Goal: Task Accomplishment & Management: Manage account settings

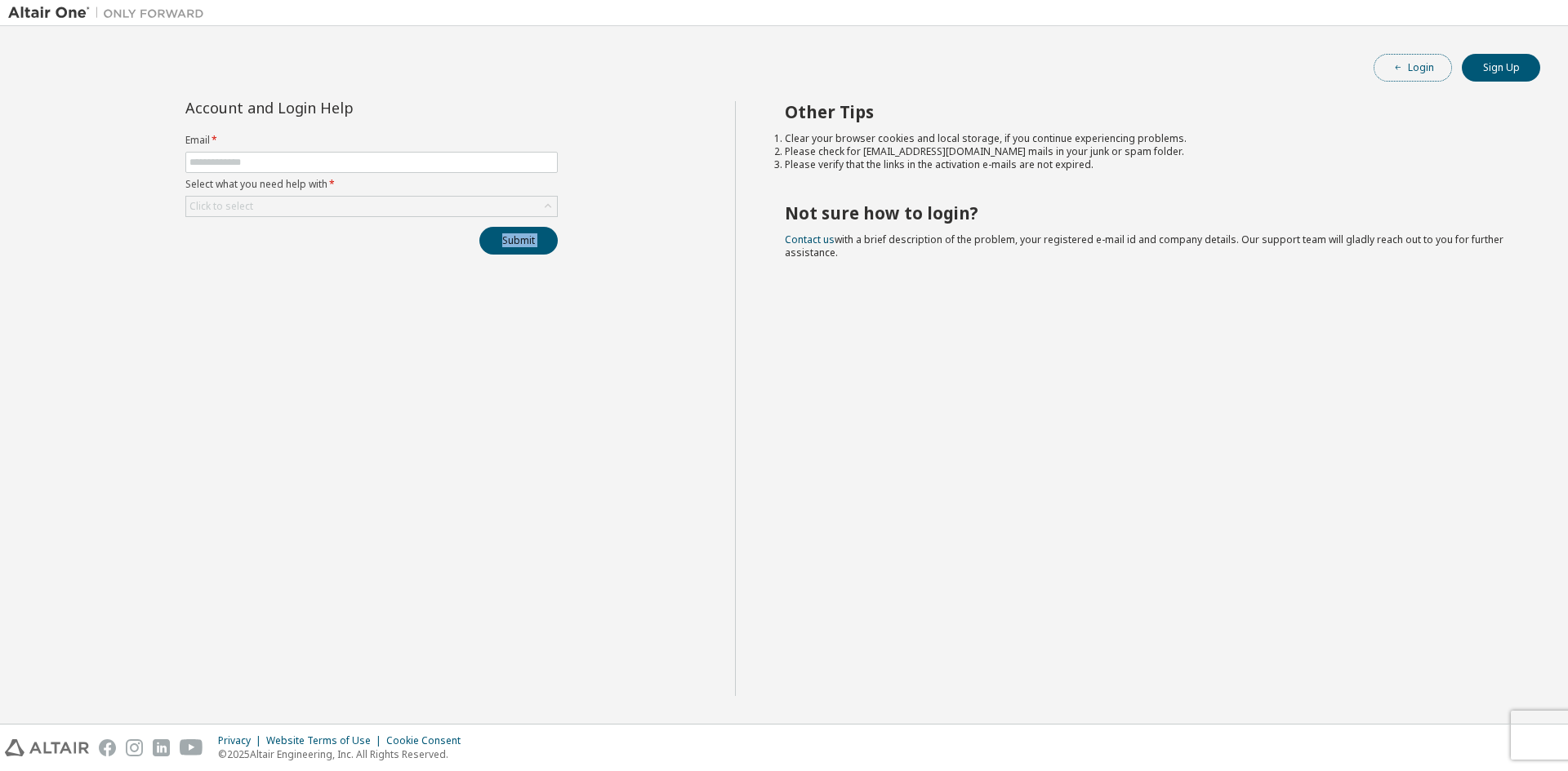
click at [1431, 59] on button "Login" at bounding box center [1412, 68] width 78 height 28
click at [315, 164] on input "text" at bounding box center [371, 162] width 364 height 13
type input "**********"
click at [321, 216] on div "Click to select" at bounding box center [371, 206] width 372 height 21
click at [322, 211] on div "Click to select" at bounding box center [371, 206] width 370 height 19
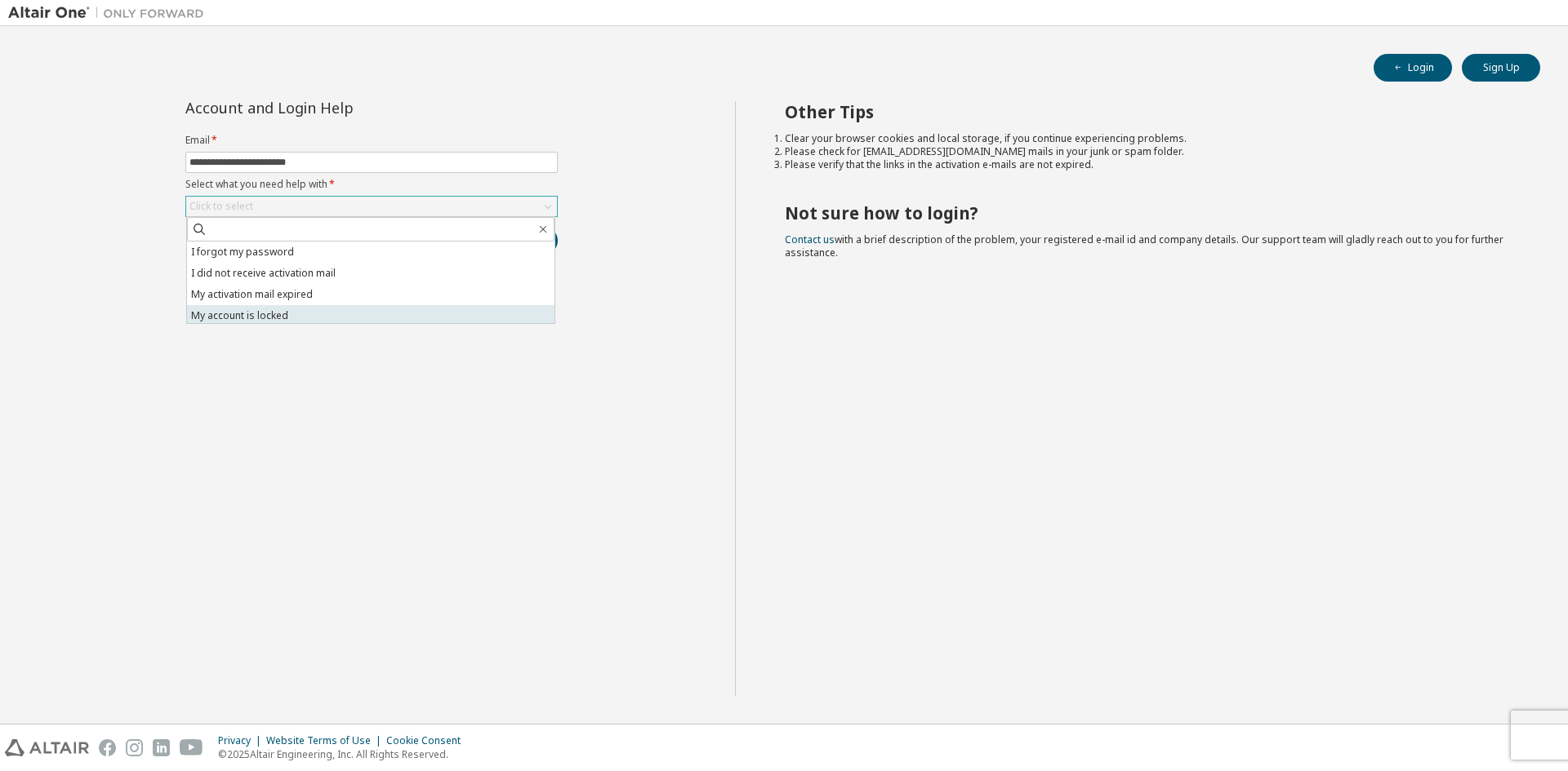
click at [349, 311] on li "My account is locked" at bounding box center [370, 315] width 368 height 21
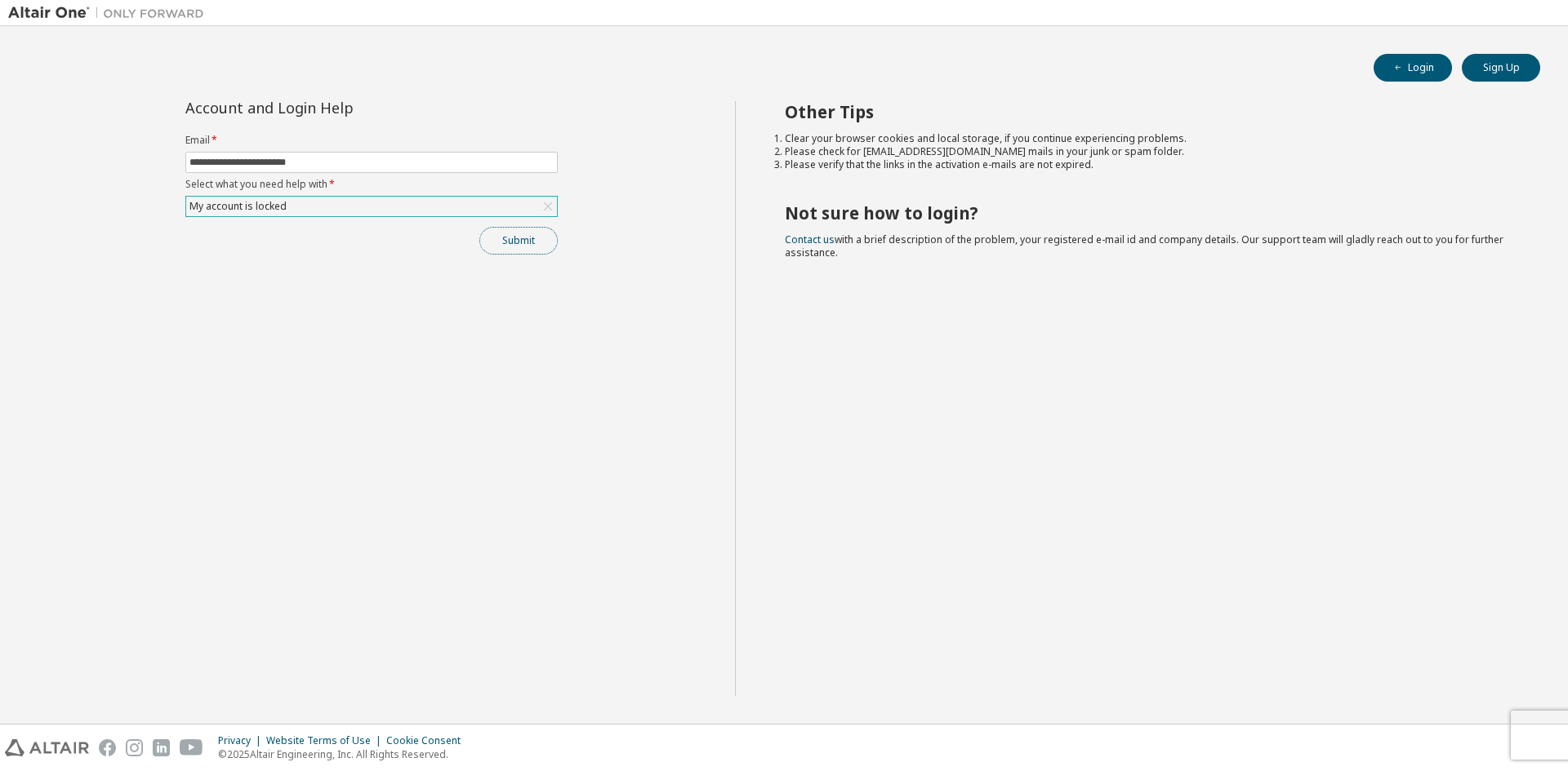
click at [501, 246] on button "Submit" at bounding box center [518, 240] width 78 height 28
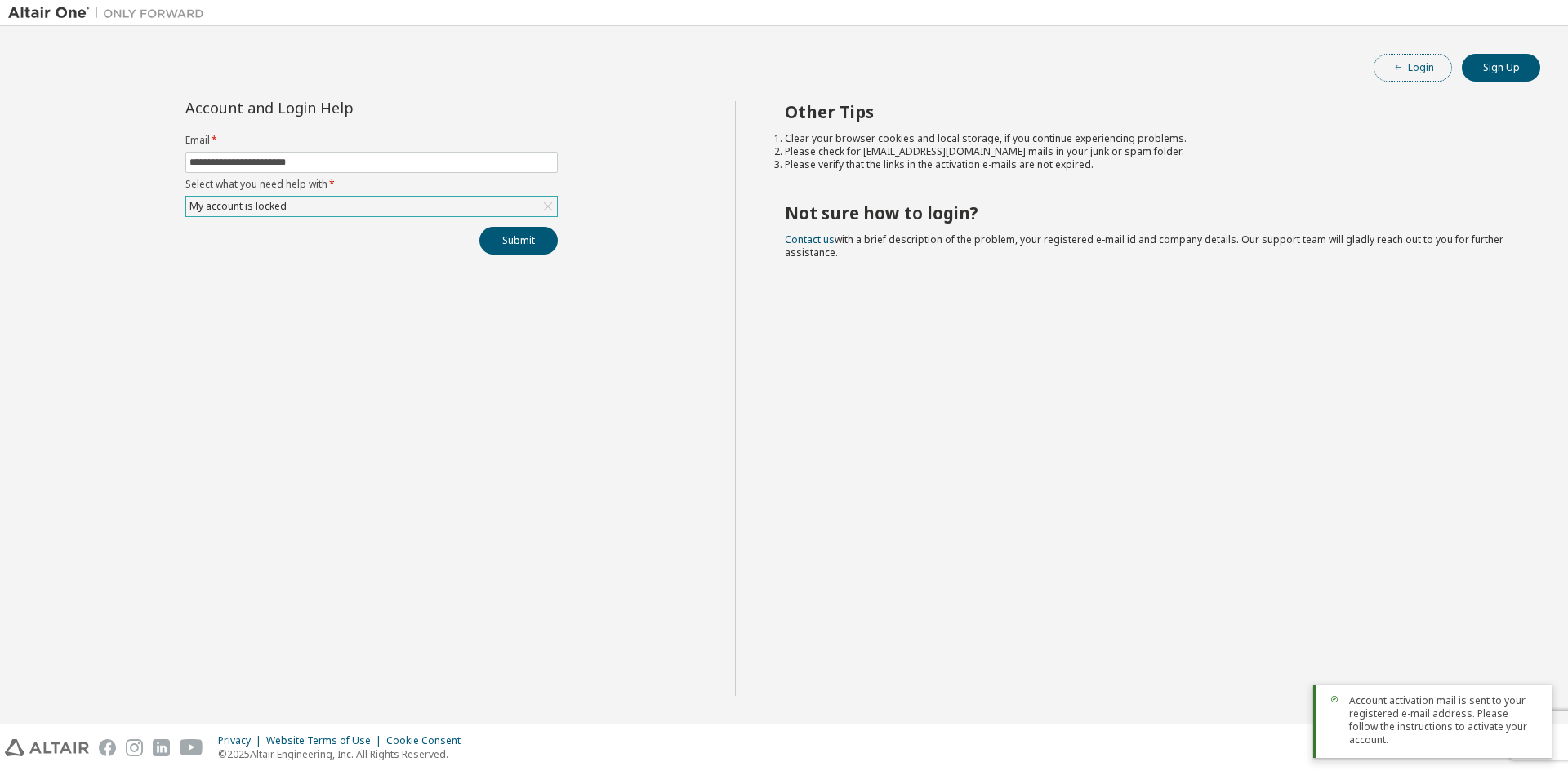
click at [1428, 76] on button "Login" at bounding box center [1412, 68] width 78 height 28
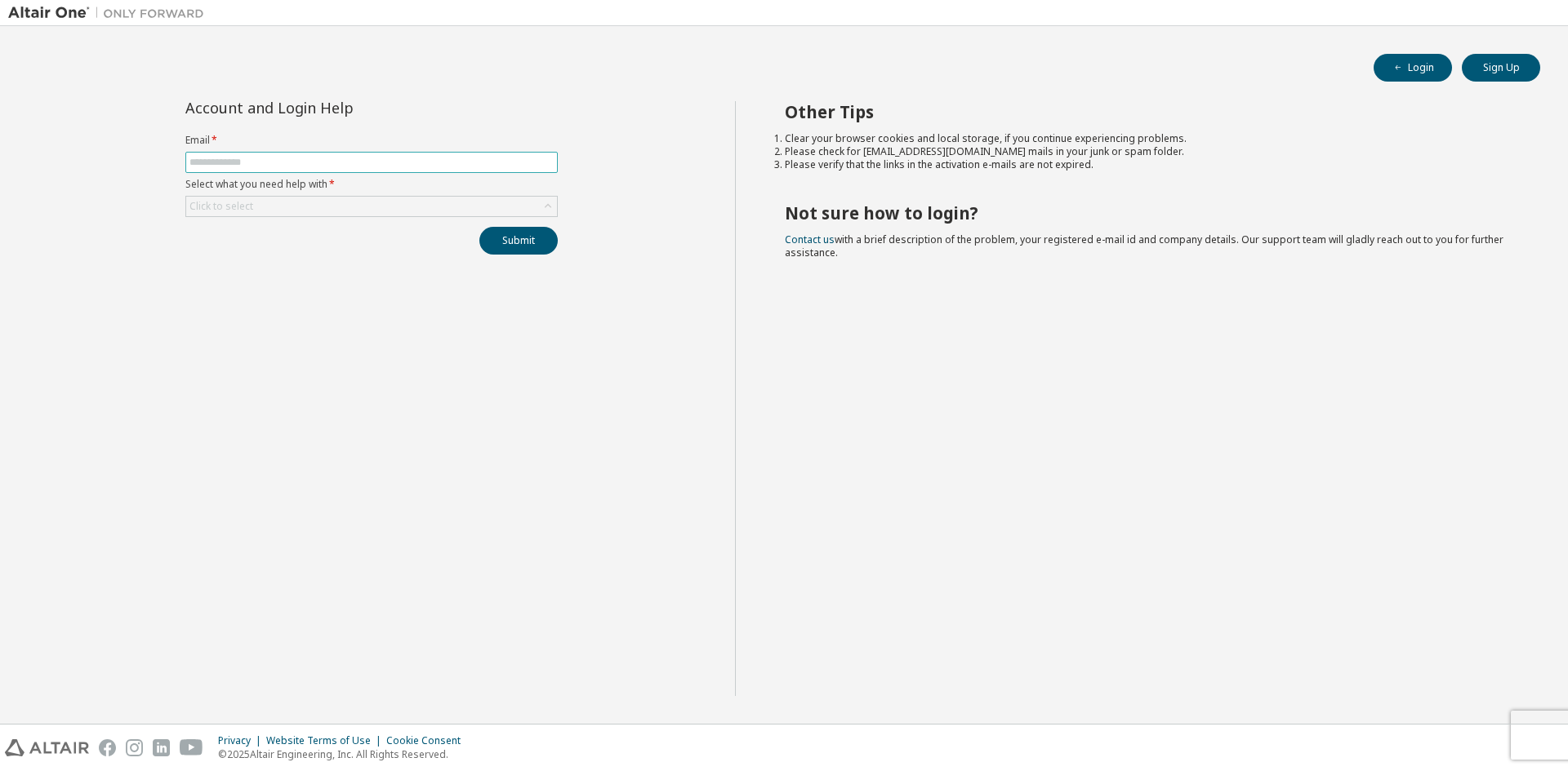
click at [395, 161] on input "text" at bounding box center [371, 162] width 364 height 13
type input "**********"
click at [392, 190] on label "Select what you need help with *" at bounding box center [371, 185] width 372 height 13
click at [393, 199] on div "Click to select" at bounding box center [371, 206] width 370 height 19
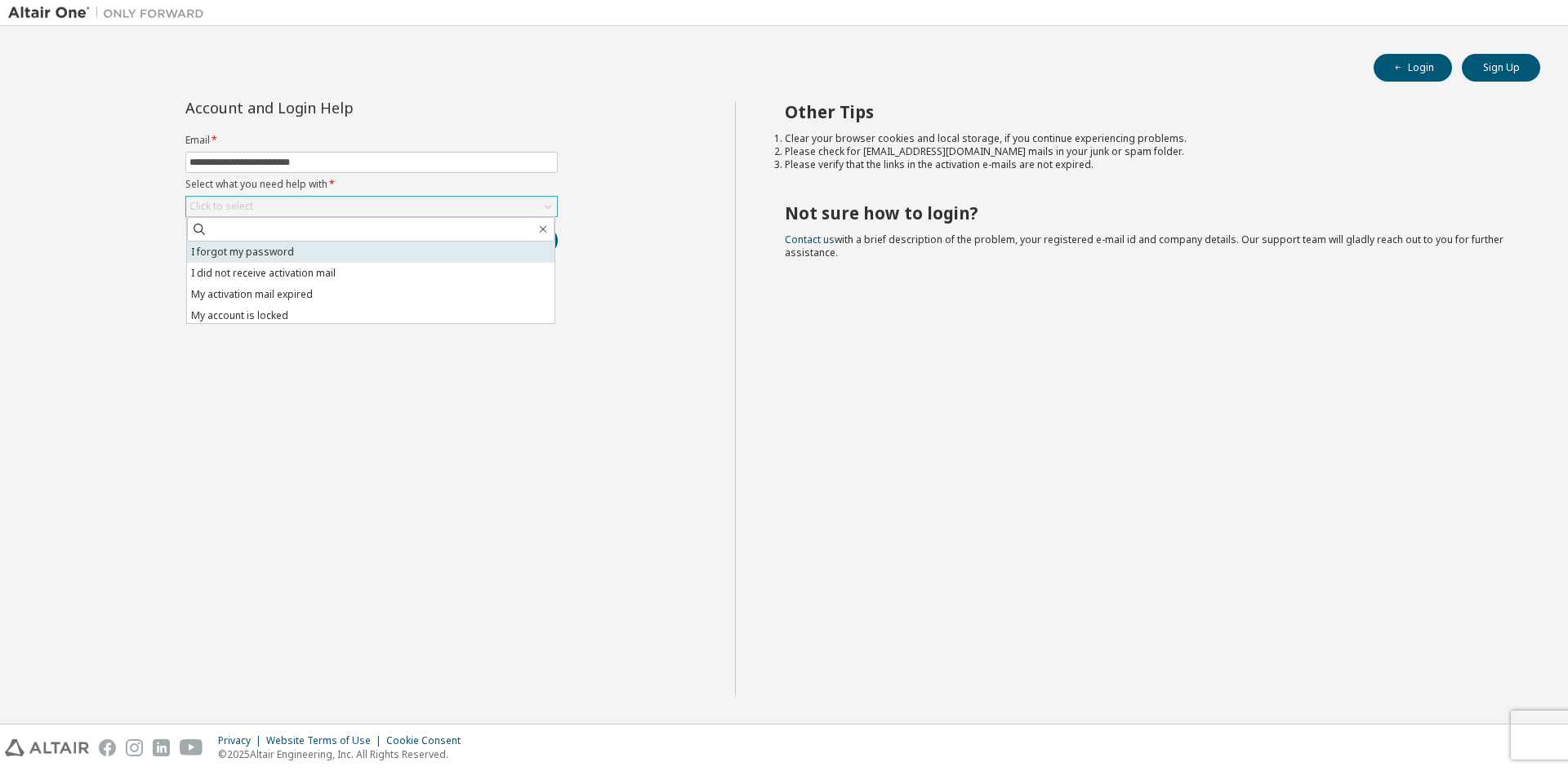
click at [389, 249] on li "I forgot my password" at bounding box center [370, 251] width 368 height 21
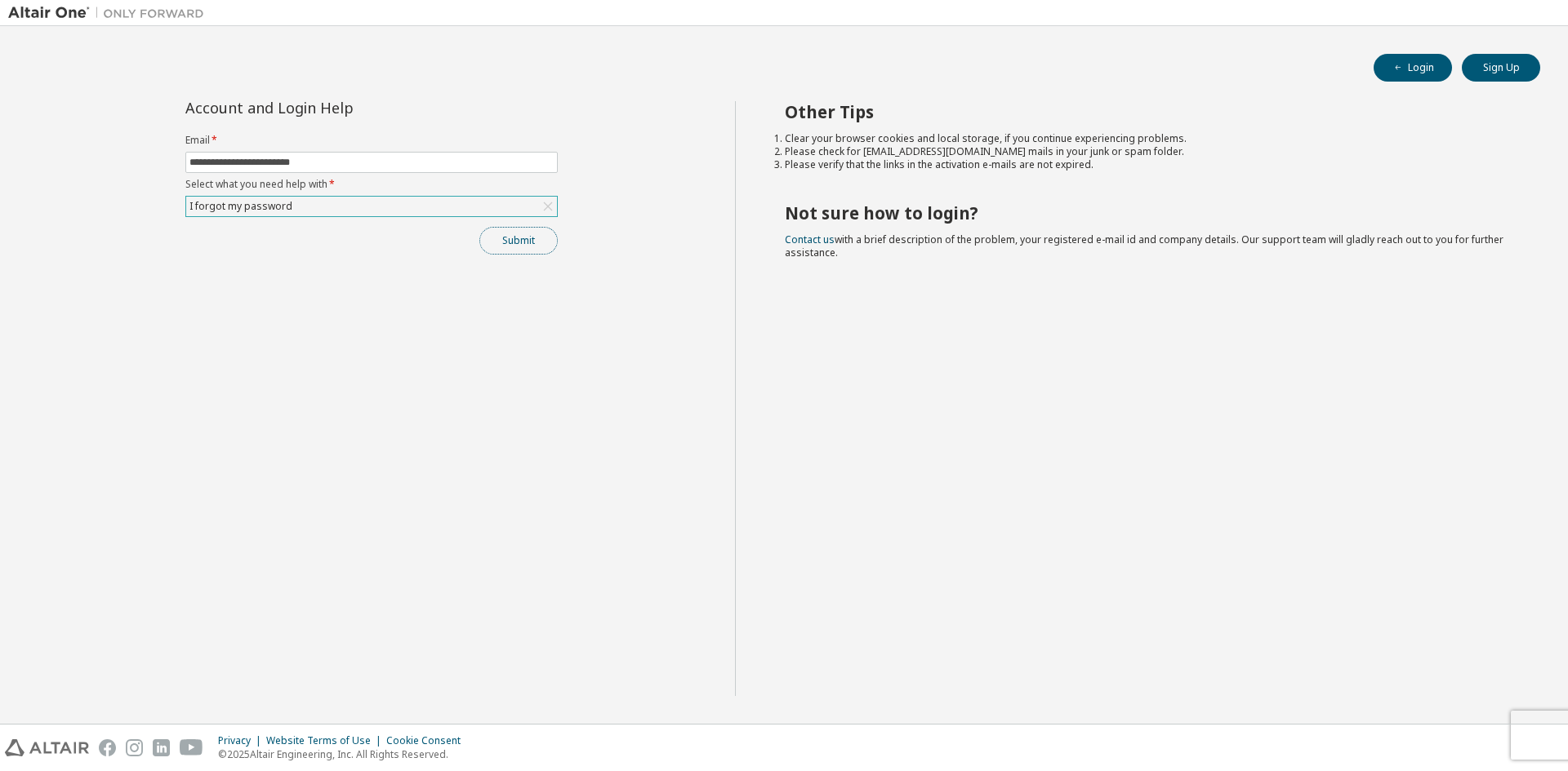
drag, startPoint x: 532, startPoint y: 242, endPoint x: 560, endPoint y: 272, distance: 41.0
click at [532, 241] on button "Submit" at bounding box center [518, 240] width 78 height 28
click at [545, 240] on button "Submit" at bounding box center [518, 240] width 78 height 28
click at [1536, 731] on div "Bad Request" at bounding box center [1432, 739] width 239 height 36
click at [1533, 733] on icon "button" at bounding box center [1533, 738] width 10 height 10
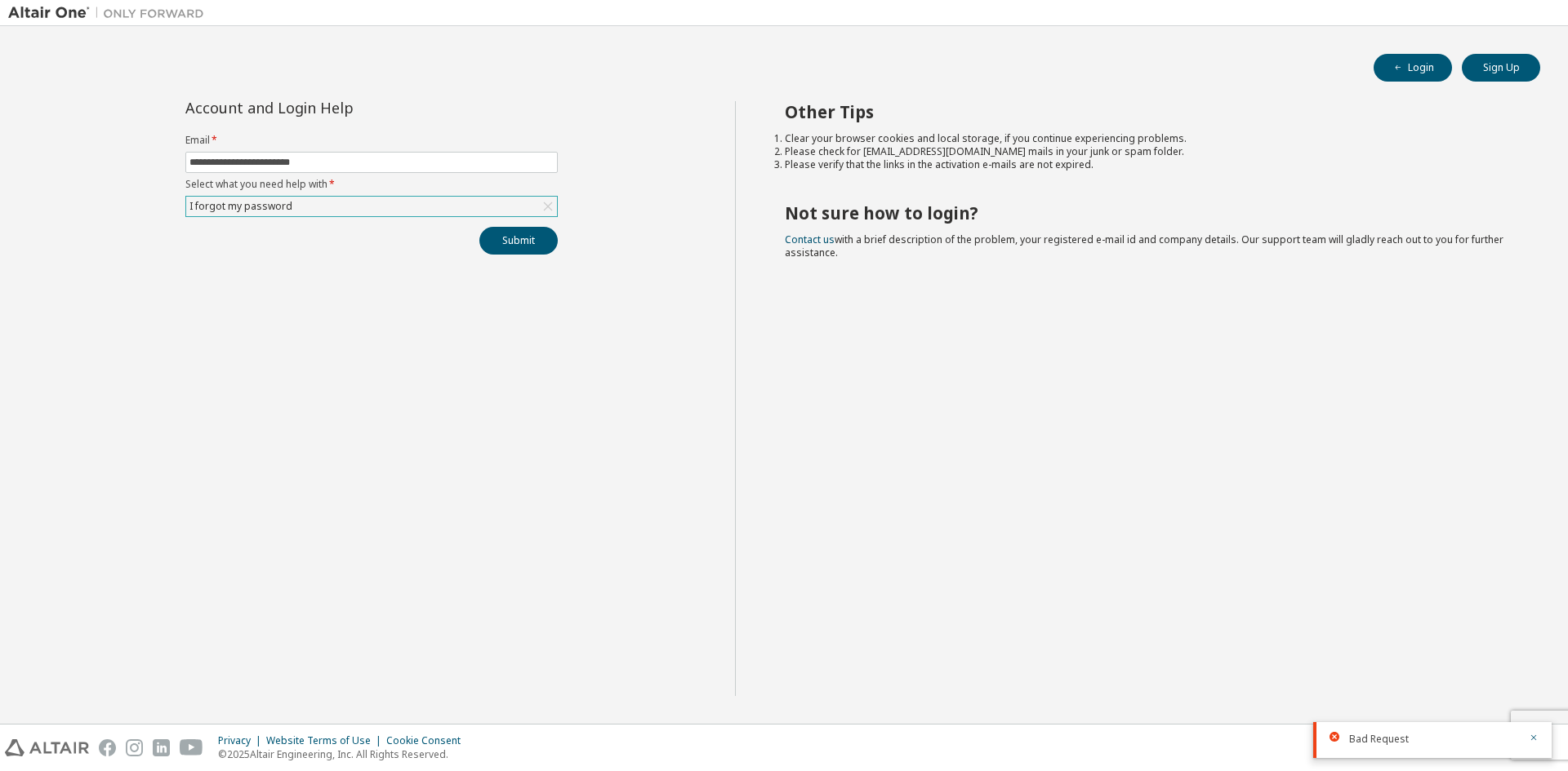
click at [1530, 687] on div "Other Tips Clear your browser cookies and local storage, if you continue experi…" at bounding box center [1147, 398] width 825 height 595
click at [1531, 734] on icon "button" at bounding box center [1533, 738] width 10 height 10
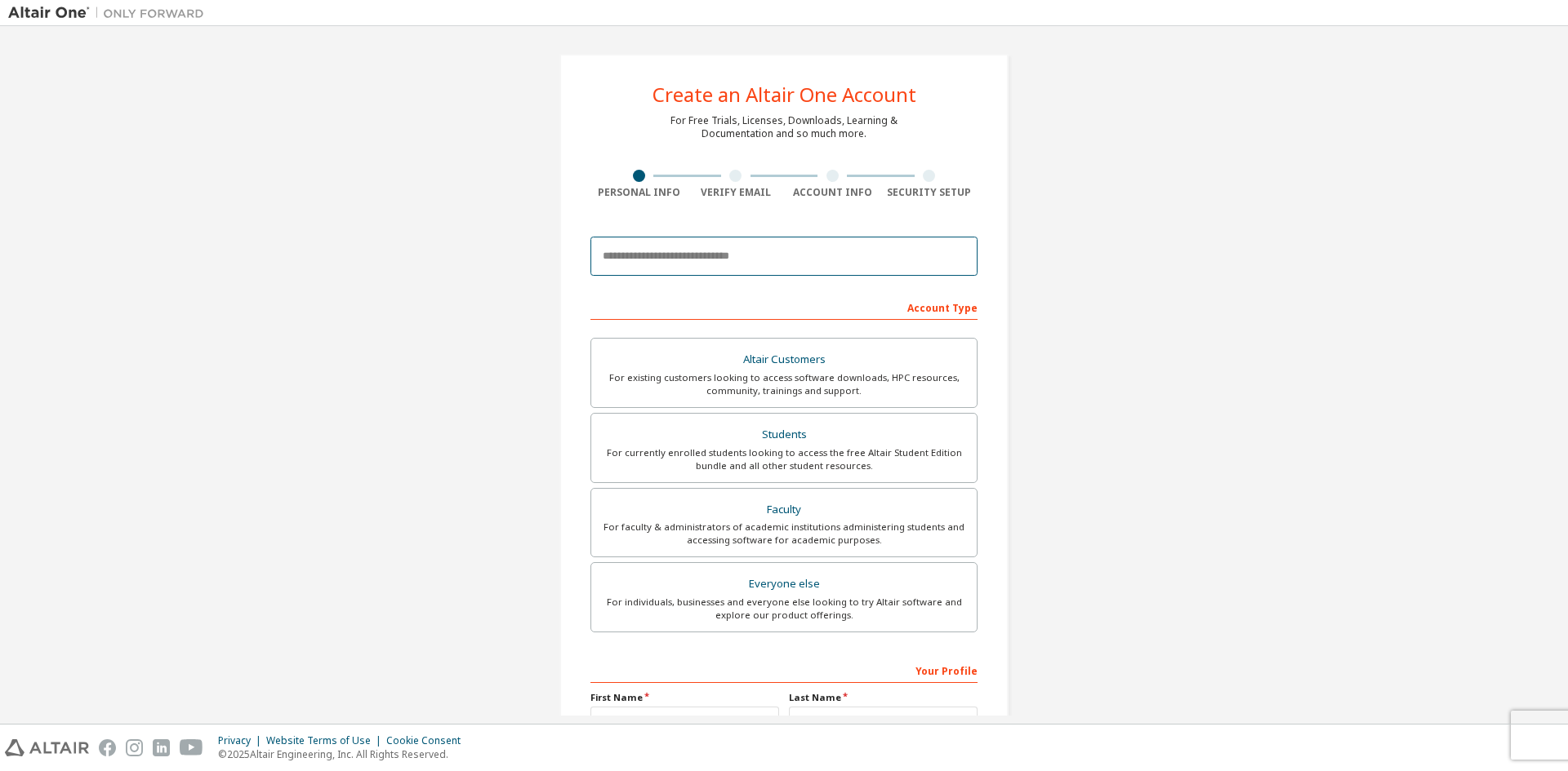
click at [789, 254] on input "email" at bounding box center [784, 256] width 387 height 39
type input "**********"
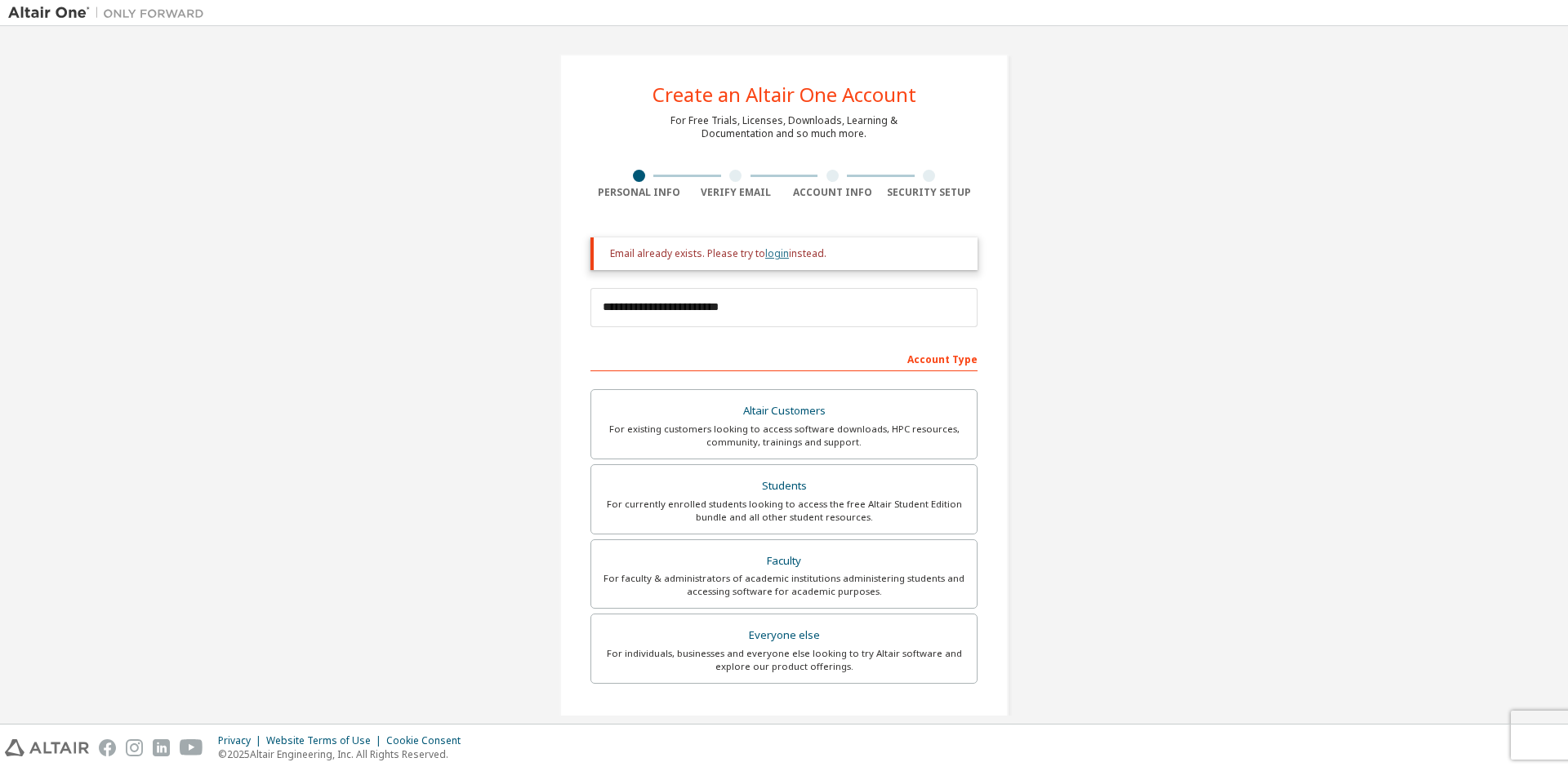
click at [777, 253] on link "login" at bounding box center [777, 253] width 24 height 14
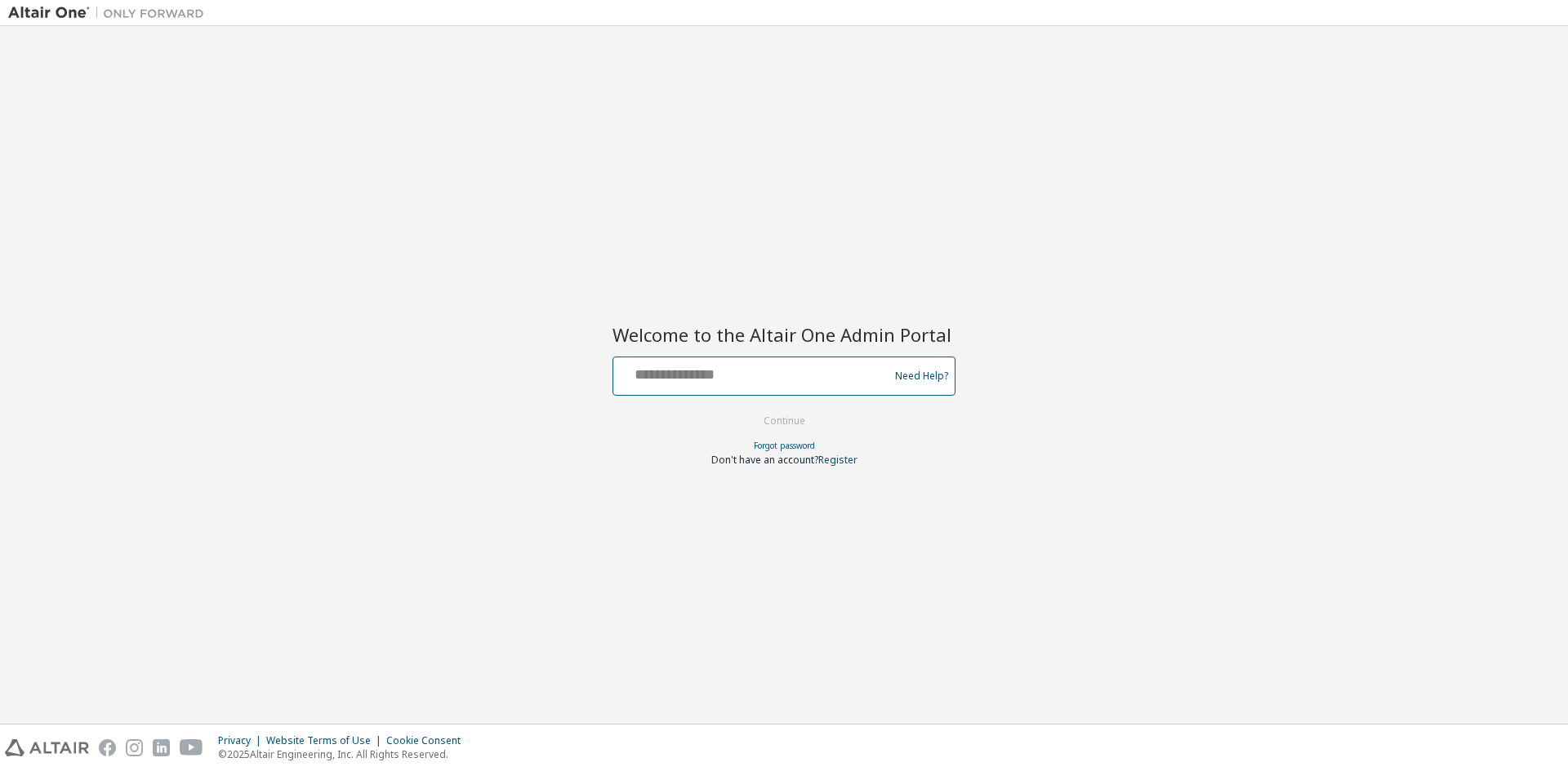
click at [742, 383] on input "text" at bounding box center [754, 373] width 267 height 24
type input "**********"
click at [782, 419] on button "Continue" at bounding box center [784, 421] width 76 height 24
